Goal: Navigation & Orientation: Find specific page/section

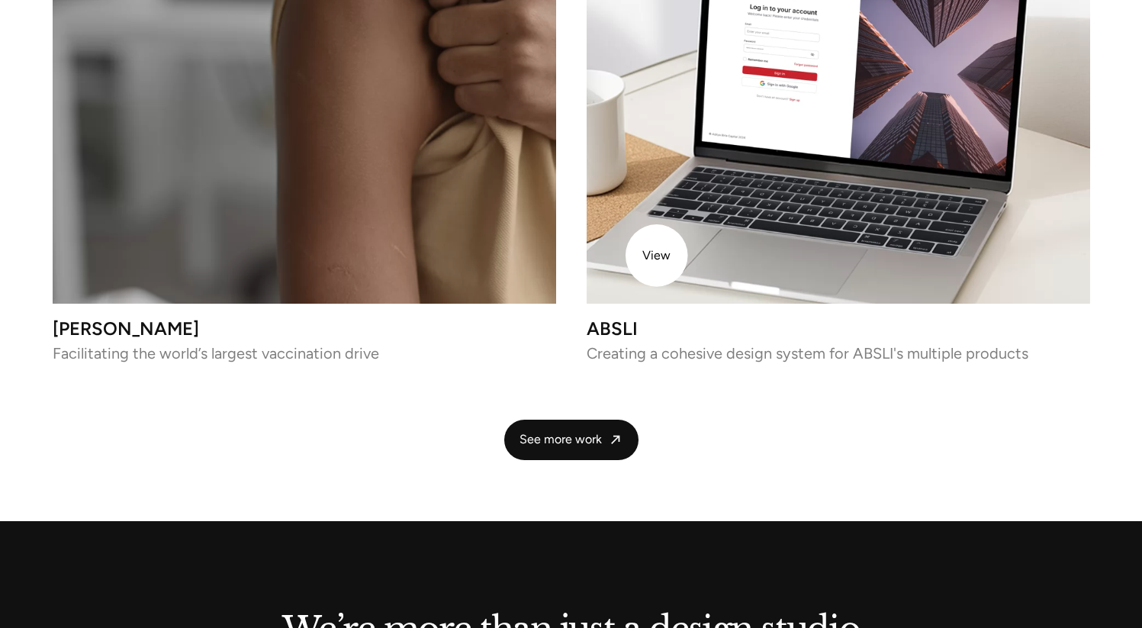
scroll to position [3989, 0]
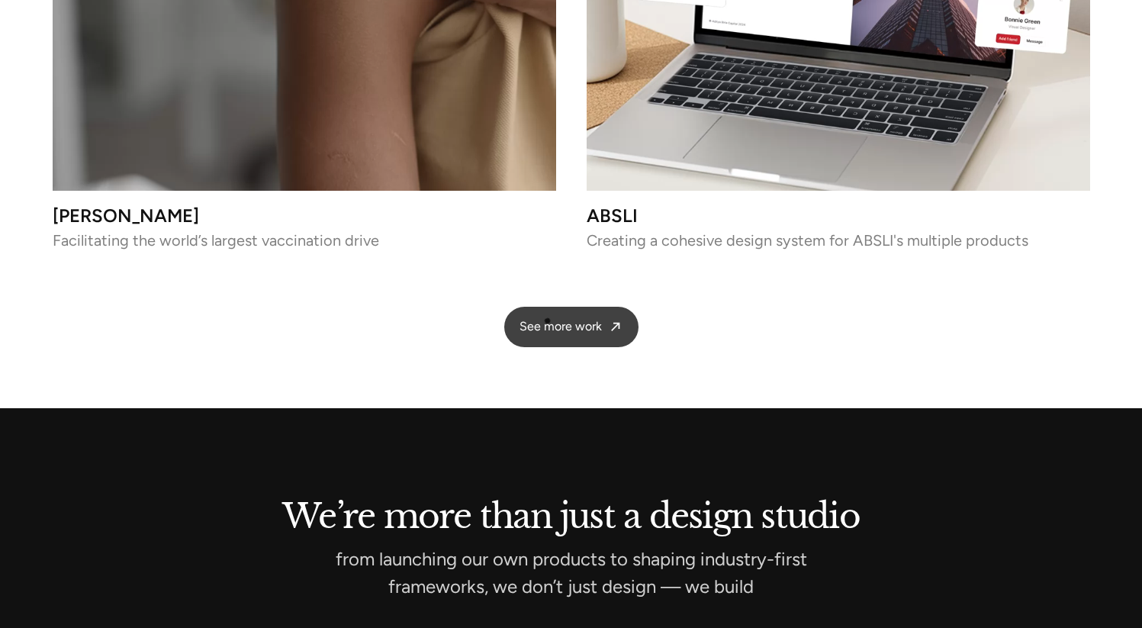
click at [546, 321] on link "See more work" at bounding box center [571, 327] width 134 height 40
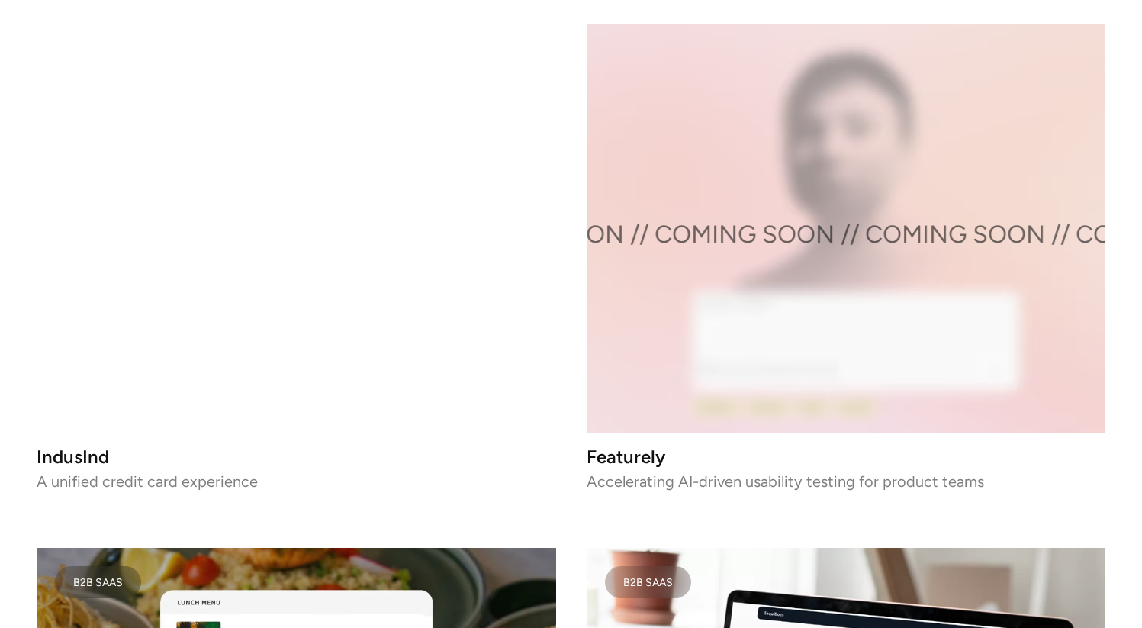
scroll to position [2646, 0]
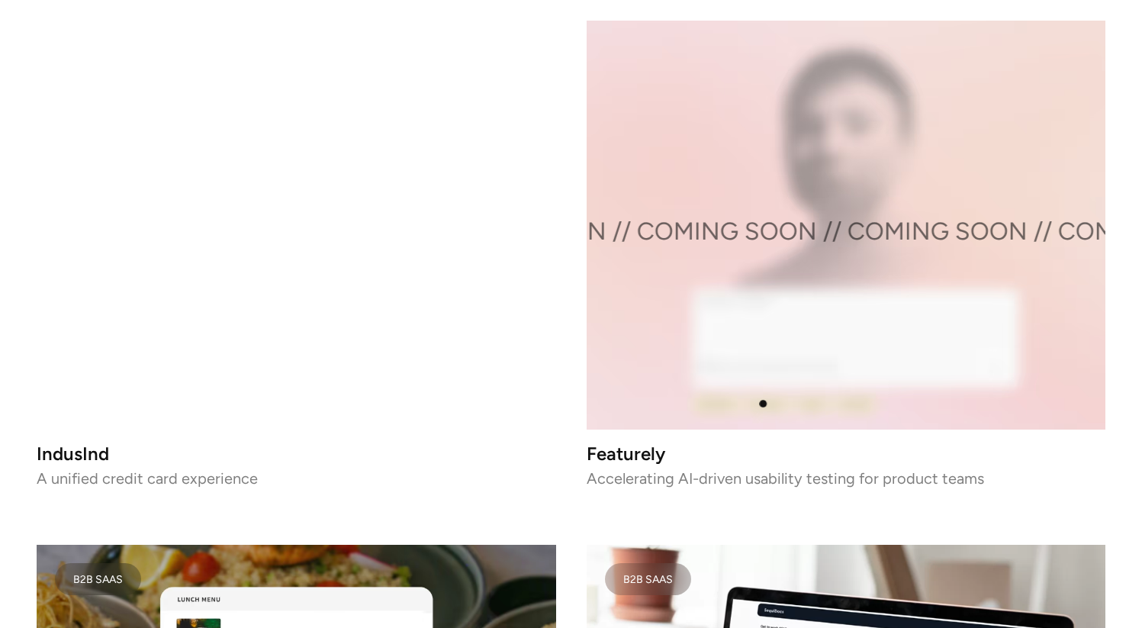
drag, startPoint x: 582, startPoint y: 451, endPoint x: 710, endPoint y: 456, distance: 128.3
